Goal: Task Accomplishment & Management: Manage account settings

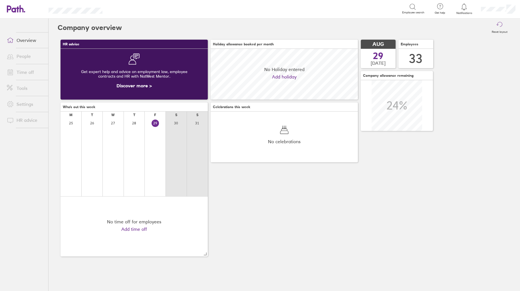
scroll to position [51, 147]
click at [26, 70] on link "Time off" at bounding box center [25, 71] width 46 height 11
